Goal: Task Accomplishment & Management: Manage account settings

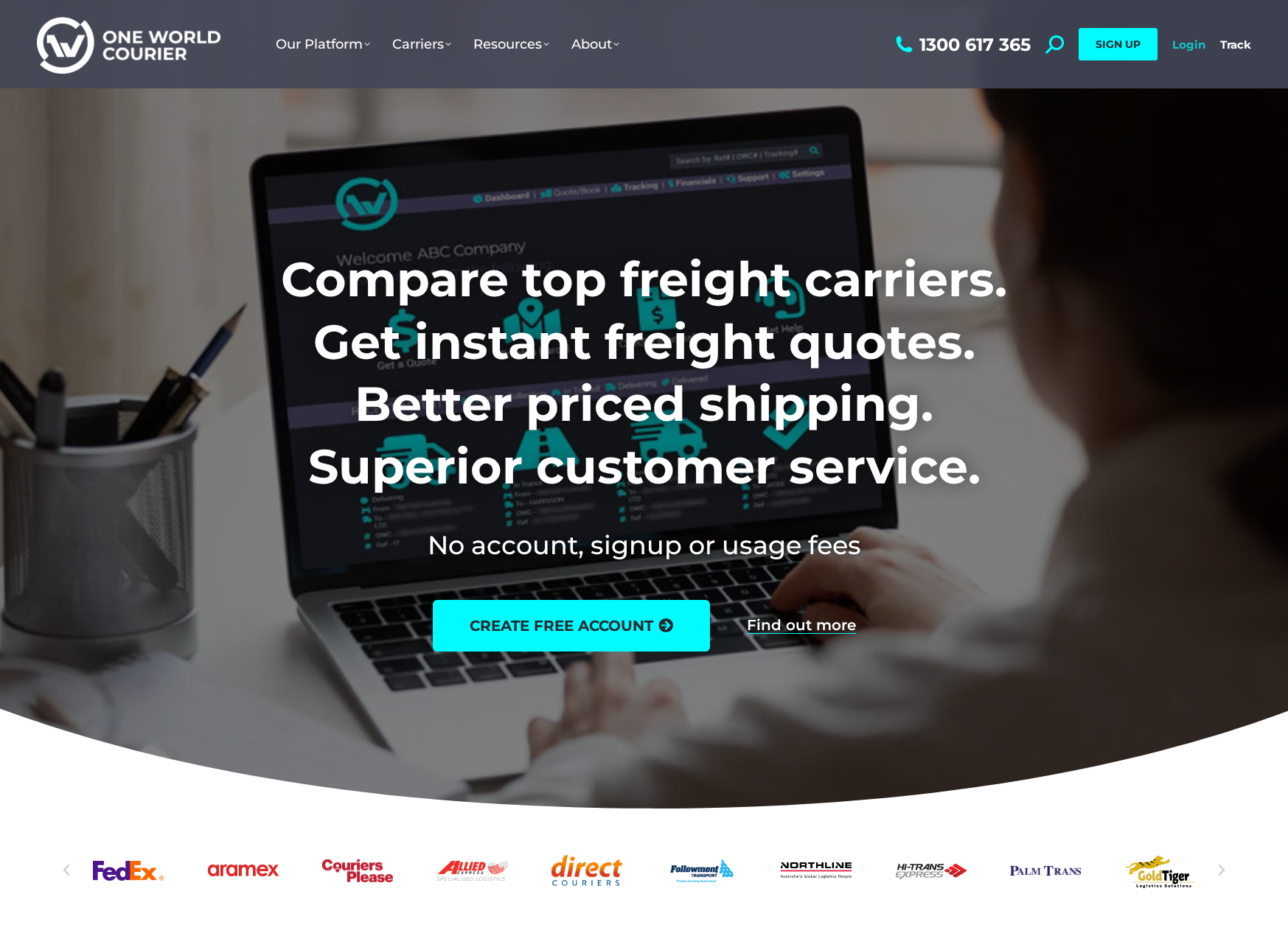
click at [1184, 44] on link "Login" at bounding box center [1188, 44] width 33 height 14
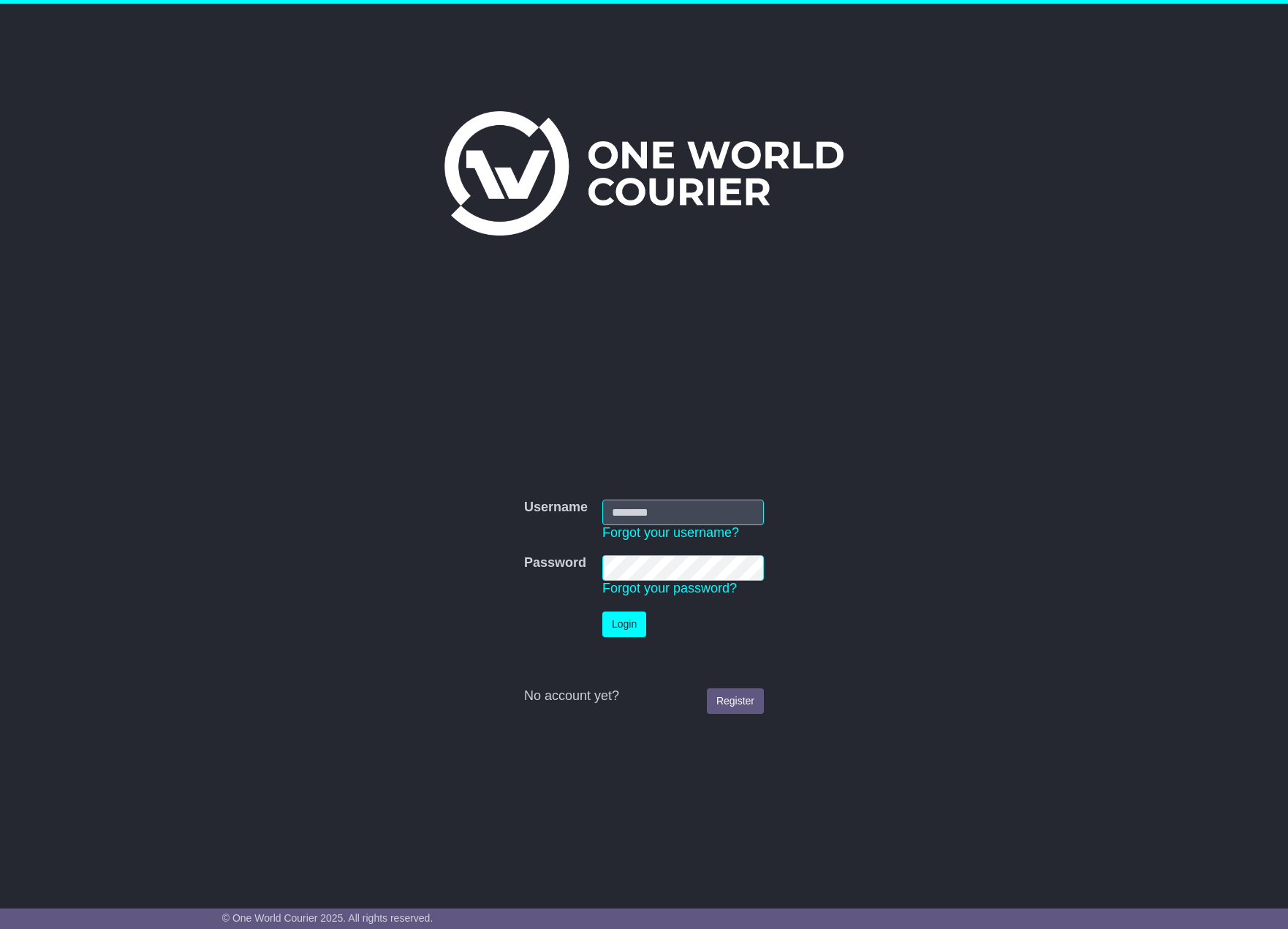
click at [647, 508] on input "Username" at bounding box center [683, 512] width 161 height 26
type input "**********"
click at [602, 611] on button "Login" at bounding box center [624, 624] width 44 height 26
